Goal: Navigation & Orientation: Find specific page/section

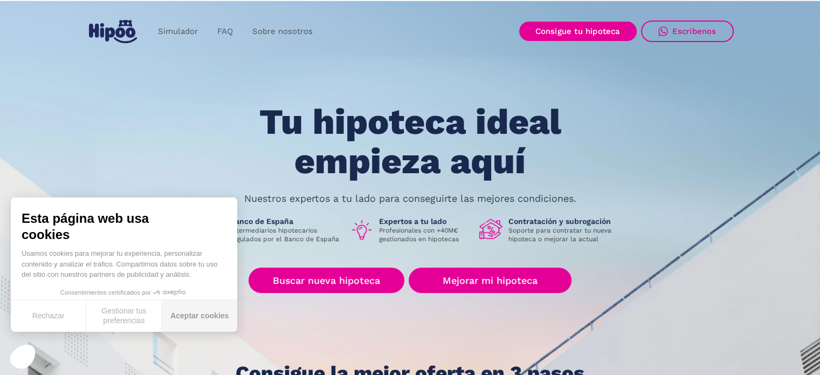
click at [205, 324] on button "Aceptar cookies" at bounding box center [199, 316] width 75 height 32
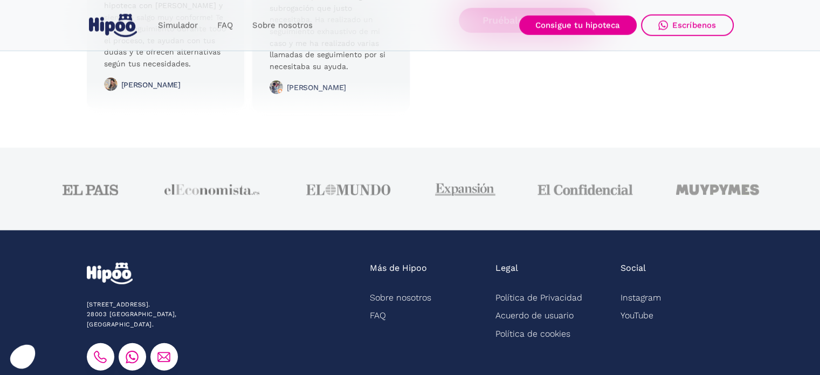
scroll to position [2739, 0]
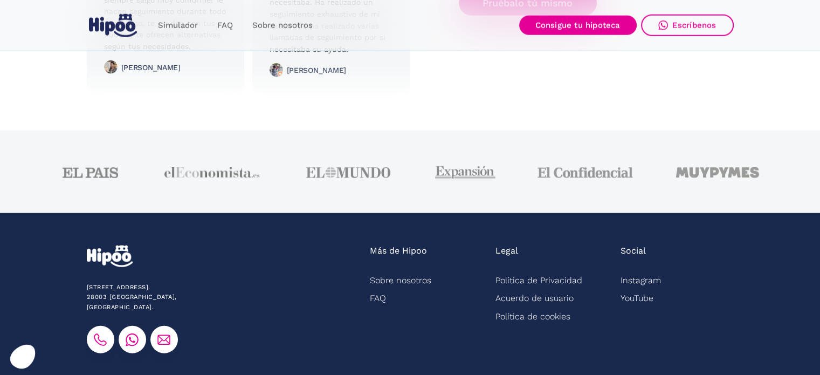
click at [716, 175] on img at bounding box center [718, 172] width 84 height 11
click at [292, 21] on link "Sobre nosotros" at bounding box center [283, 25] width 80 height 21
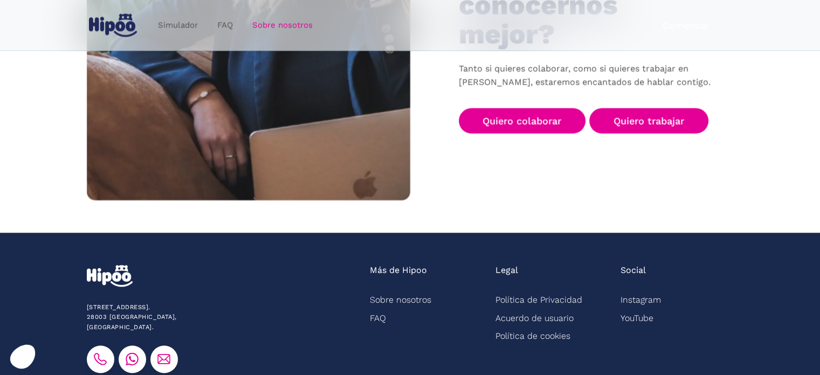
scroll to position [1768, 0]
